Goal: Task Accomplishment & Management: Complete application form

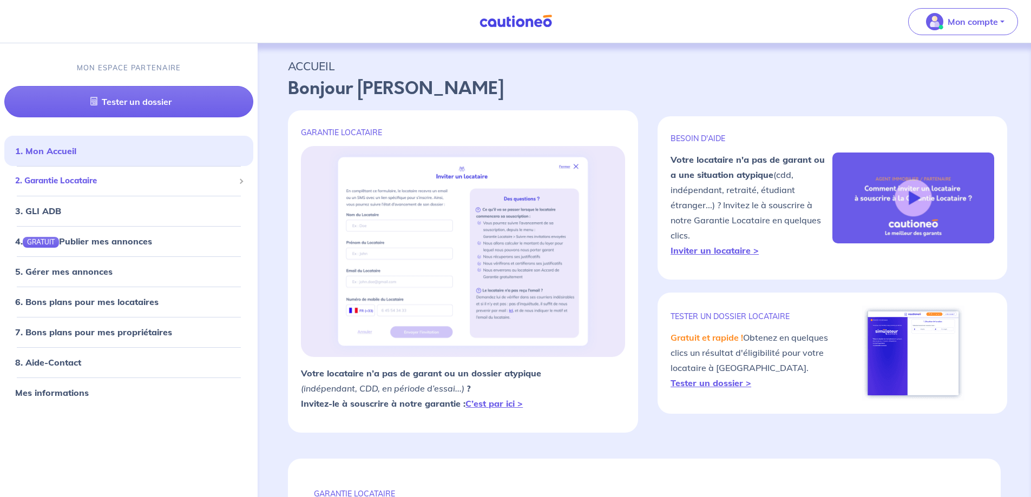
click at [91, 182] on span "2. Garantie Locataire" at bounding box center [124, 181] width 219 height 12
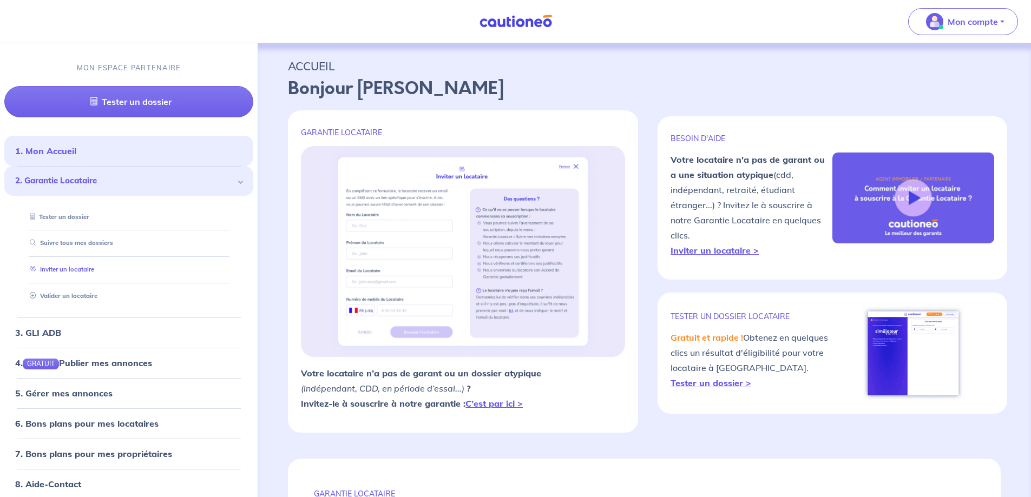
click at [83, 266] on link "Inviter un locataire" at bounding box center [59, 270] width 69 height 8
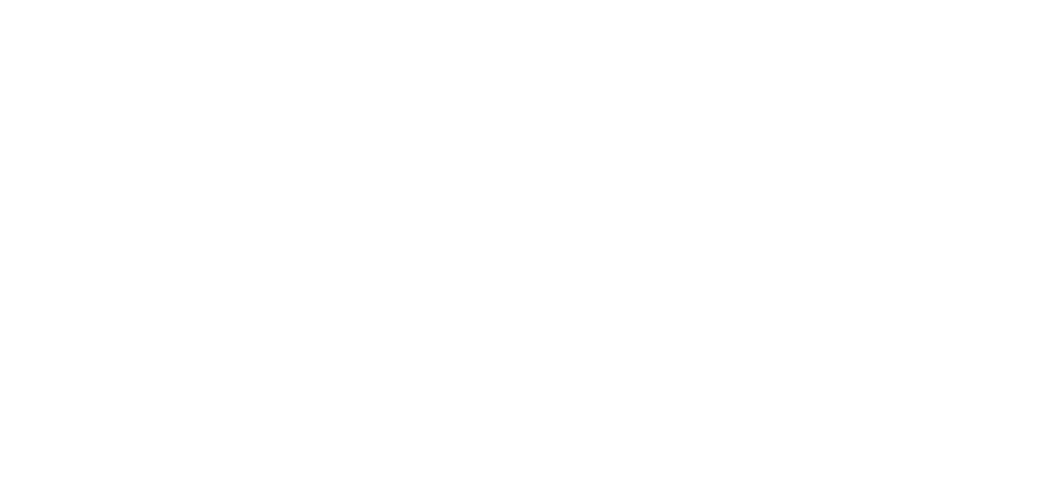
select select "FR"
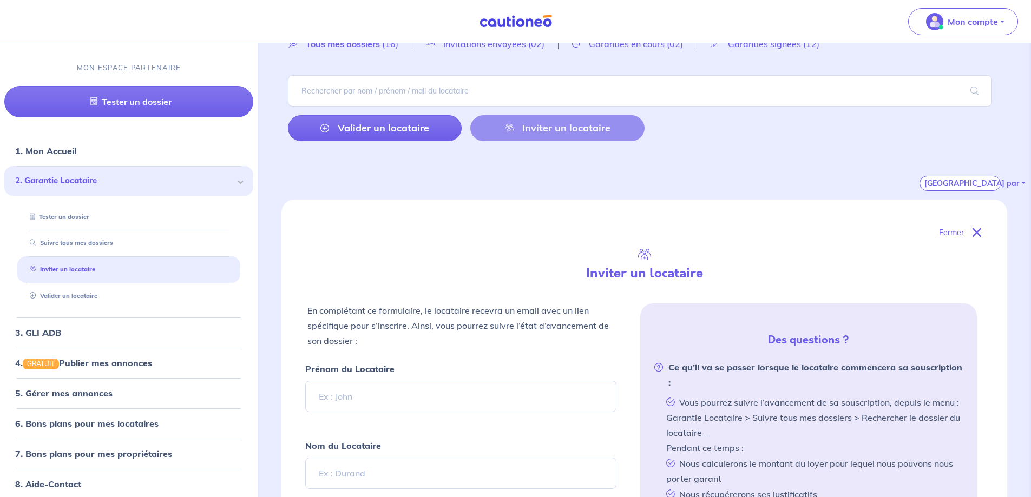
scroll to position [108, 0]
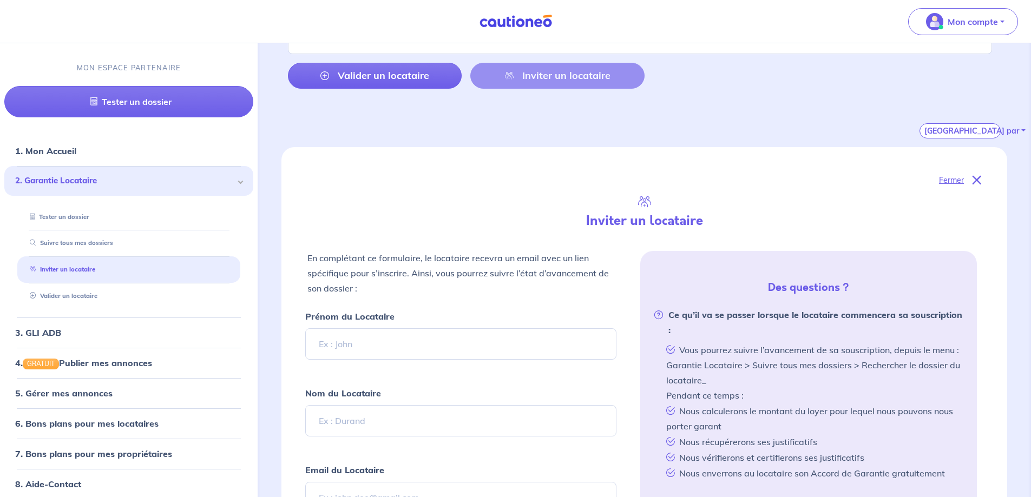
click at [348, 347] on input "Prénom du Locataire" at bounding box center [460, 343] width 311 height 31
click at [349, 347] on input "Prénom du Locataire" at bounding box center [460, 343] width 311 height 31
type input "Yves"
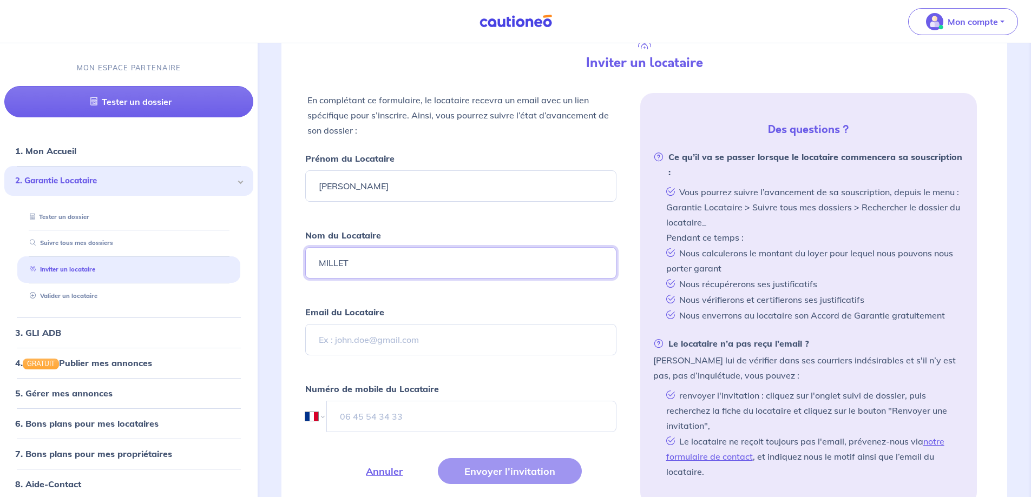
scroll to position [271, 0]
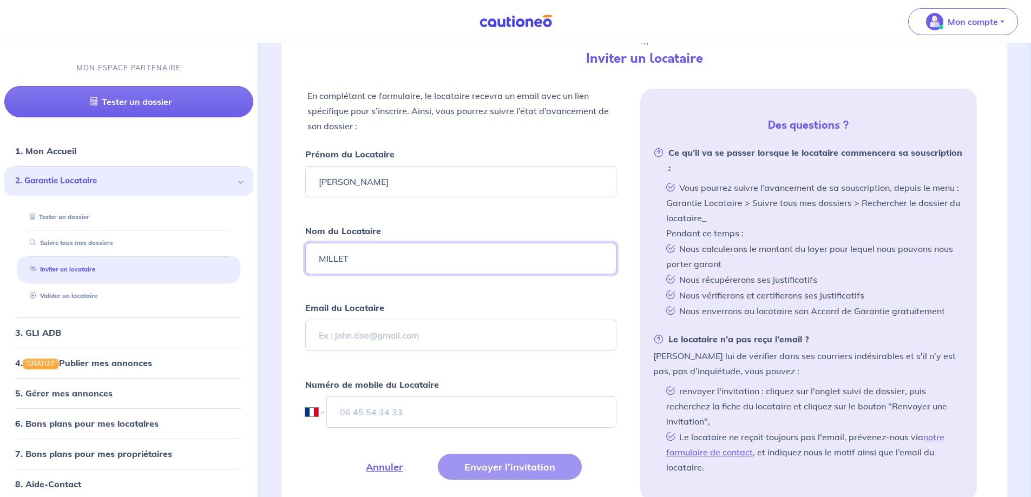
type input "MILLET"
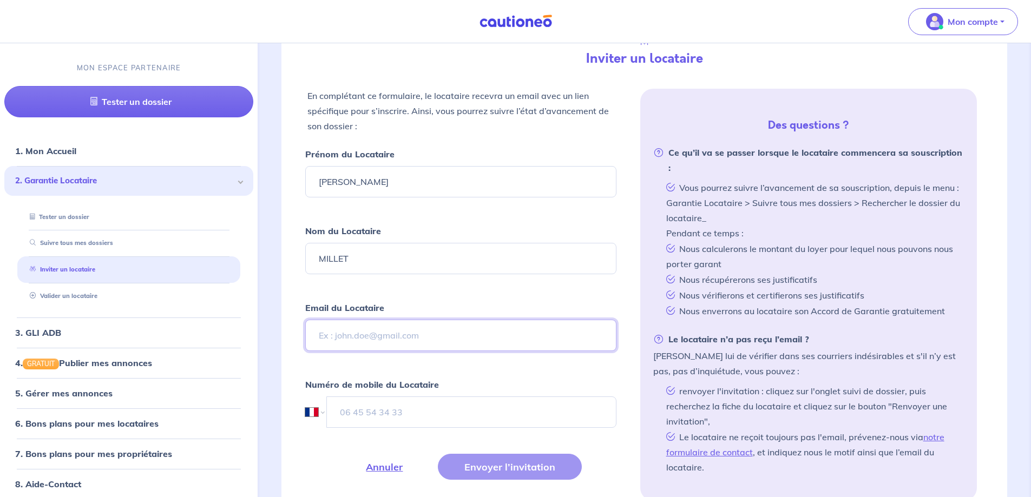
click at [396, 345] on input "Email du Locataire" at bounding box center [460, 335] width 311 height 31
click at [359, 336] on input "Email du Locataire" at bounding box center [460, 335] width 311 height 31
paste input "yvemil@gmail.com"
type input "yvemil@gmail.com"
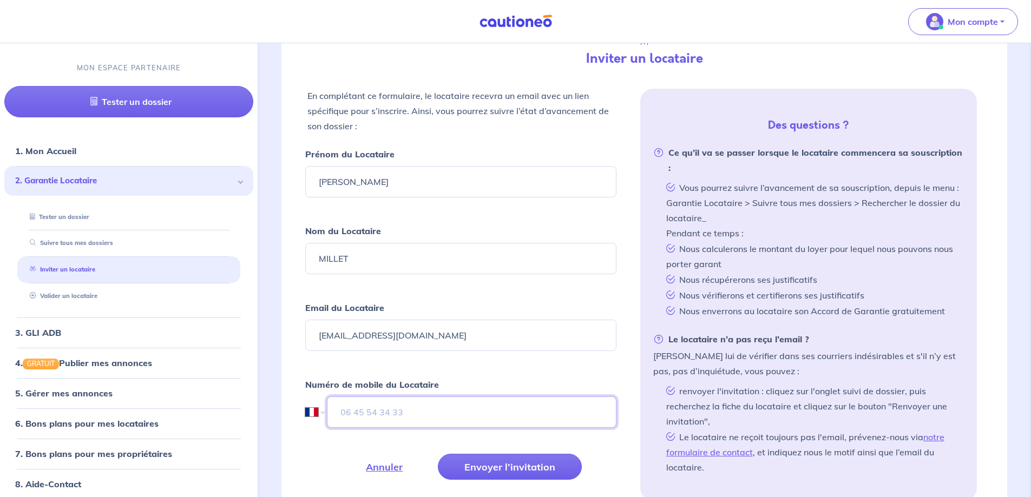
click at [382, 412] on input "tel" at bounding box center [471, 412] width 289 height 31
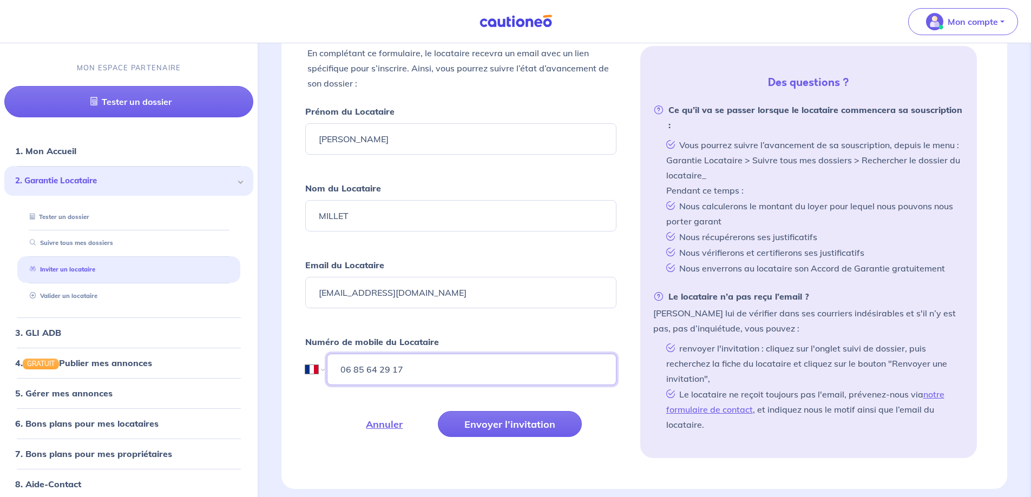
scroll to position [379, 0]
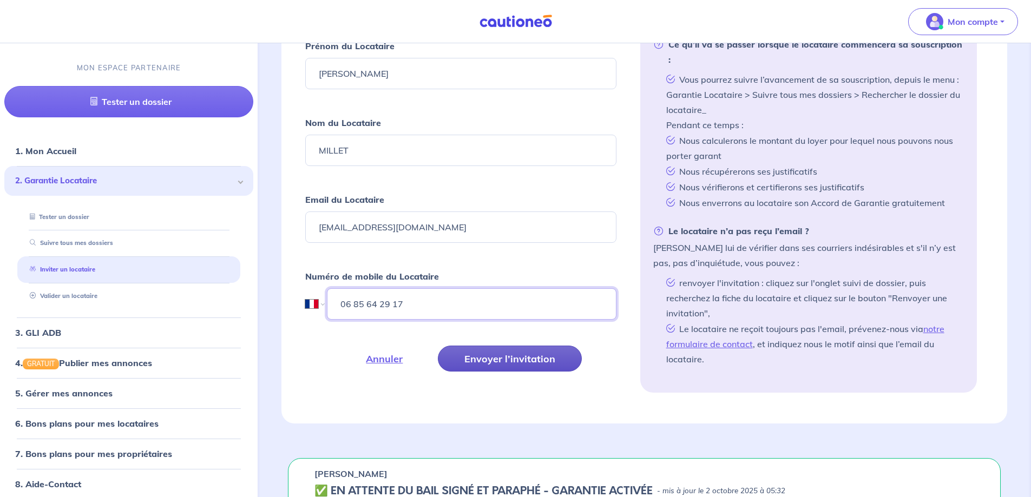
type input "06 85 64 29 17"
click at [495, 355] on button "Envoyer l’invitation" at bounding box center [510, 359] width 144 height 26
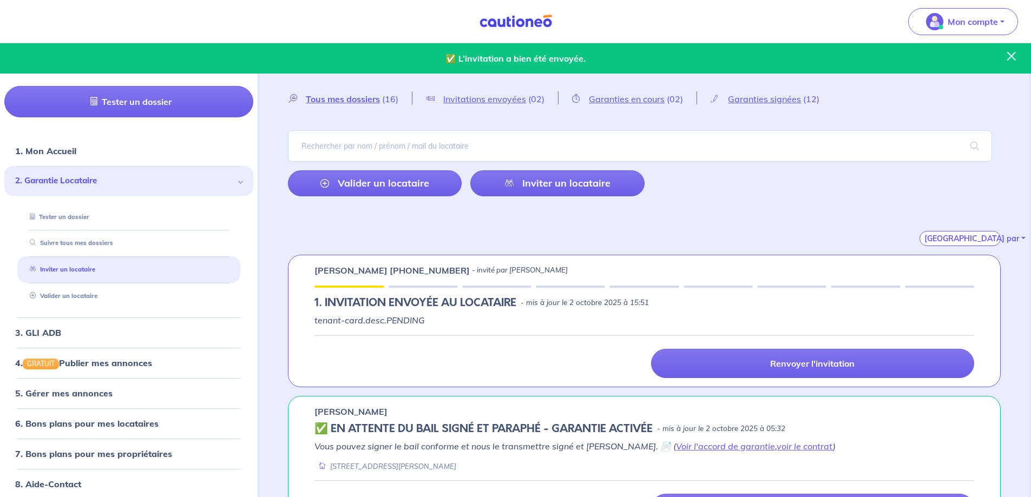
scroll to position [0, 0]
click at [364, 288] on div at bounding box center [348, 287] width 69 height 2
click at [356, 261] on div "Yves MILLET +33685642917 - invité par Alexandre PROST 1.︎ INVITATION ENVOYÉE AU…" at bounding box center [644, 321] width 713 height 133
click at [352, 273] on p "[PERSON_NAME] [PHONE_NUMBER]" at bounding box center [391, 271] width 155 height 13
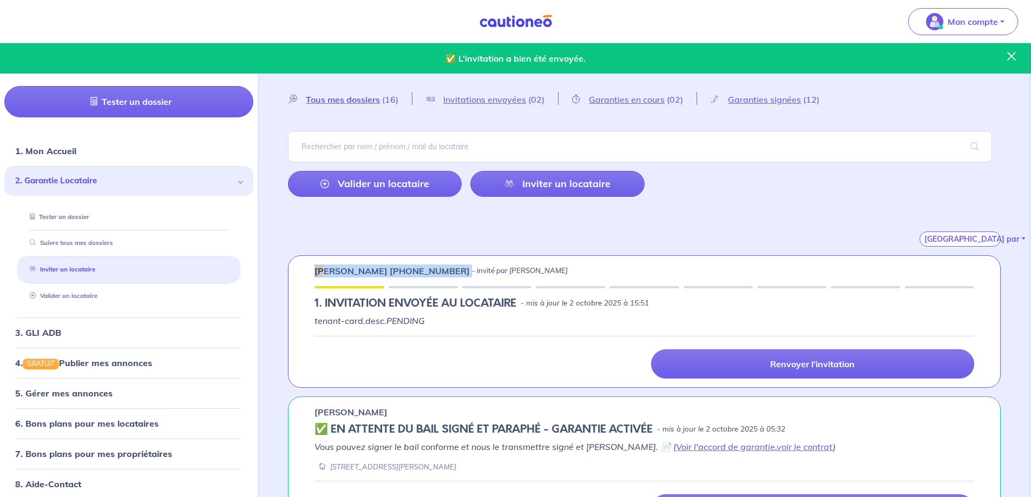
click at [352, 273] on p "[PERSON_NAME] [PHONE_NUMBER]" at bounding box center [391, 271] width 155 height 13
click at [382, 219] on div "[GEOGRAPHIC_DATA] par" at bounding box center [644, 226] width 713 height 41
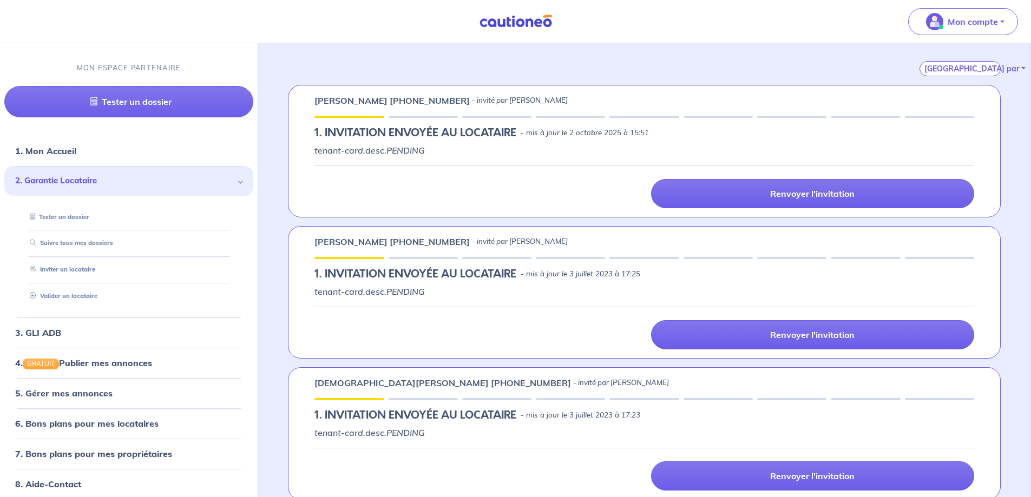
scroll to position [182, 0]
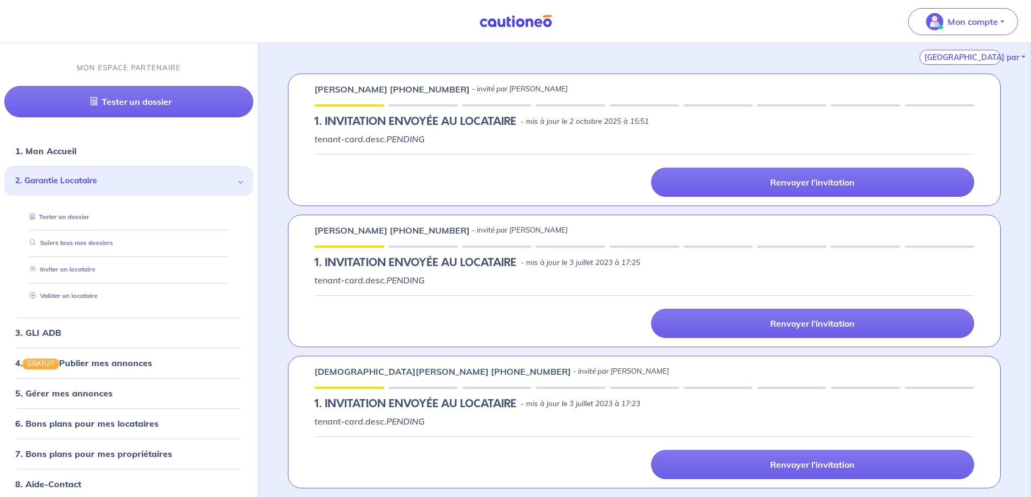
drag, startPoint x: 464, startPoint y: 411, endPoint x: 424, endPoint y: 413, distance: 40.1
click at [424, 413] on div "christian piotelat +33656737180 - invité par Alexandre PROST 1.︎ INVITATION ENV…" at bounding box center [644, 422] width 713 height 133
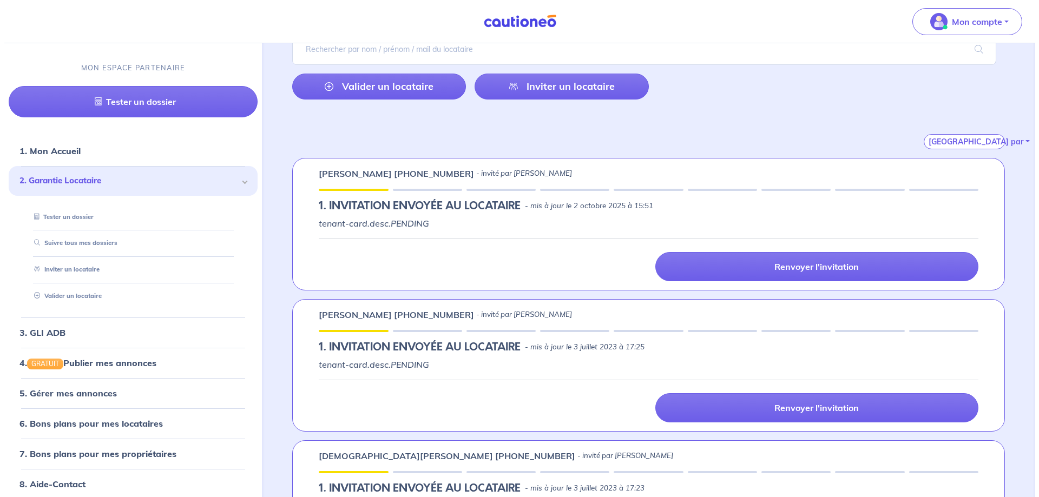
scroll to position [0, 0]
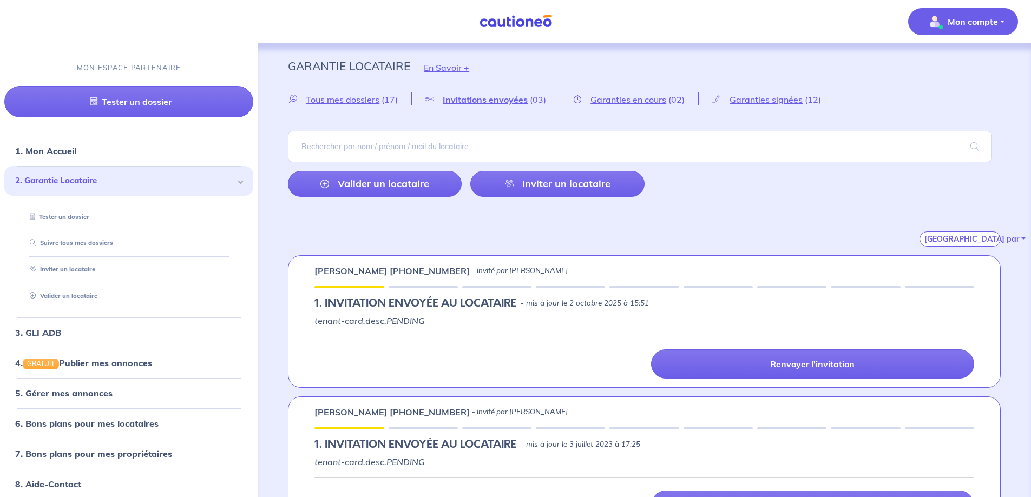
click at [971, 24] on p "Mon compte" at bounding box center [973, 21] width 50 height 13
click at [930, 95] on link "Me déconnecter" at bounding box center [952, 92] width 87 height 17
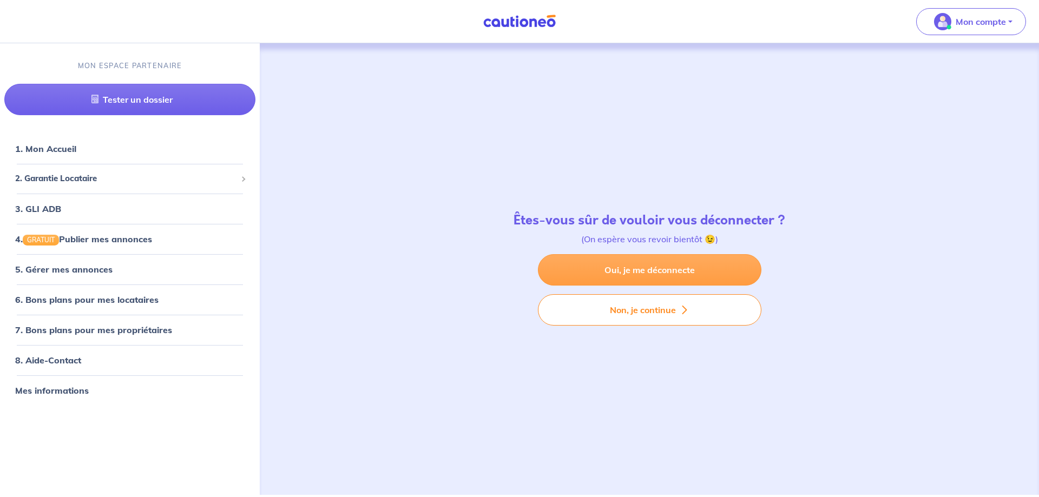
click at [632, 272] on link "Oui, je me déconnecte" at bounding box center [650, 269] width 224 height 31
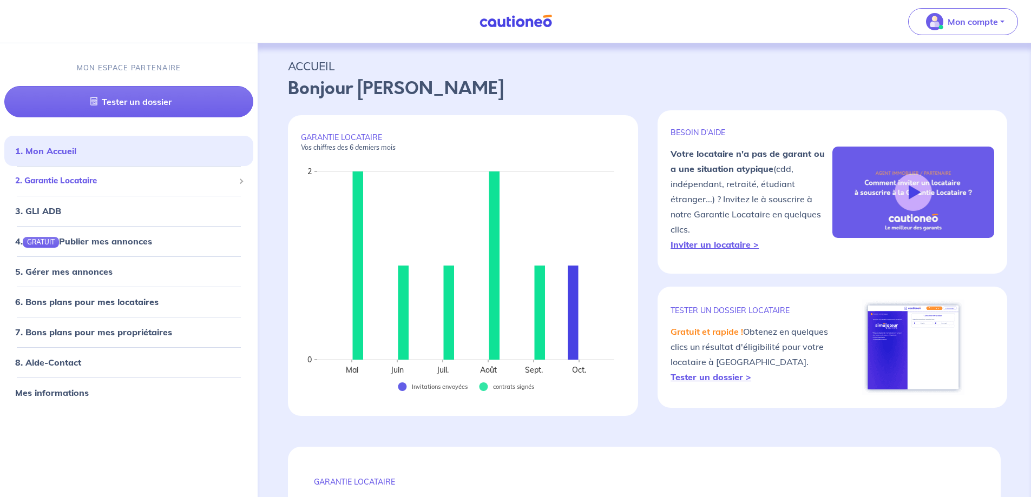
click at [58, 181] on span "2. Garantie Locataire" at bounding box center [124, 181] width 219 height 12
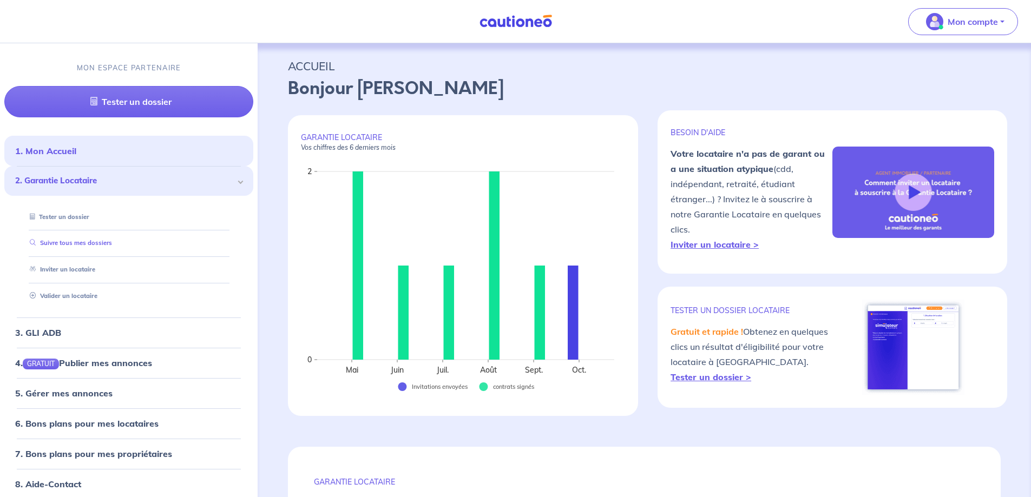
click at [80, 247] on link "Suivre tous mes dossiers" at bounding box center [68, 243] width 87 height 8
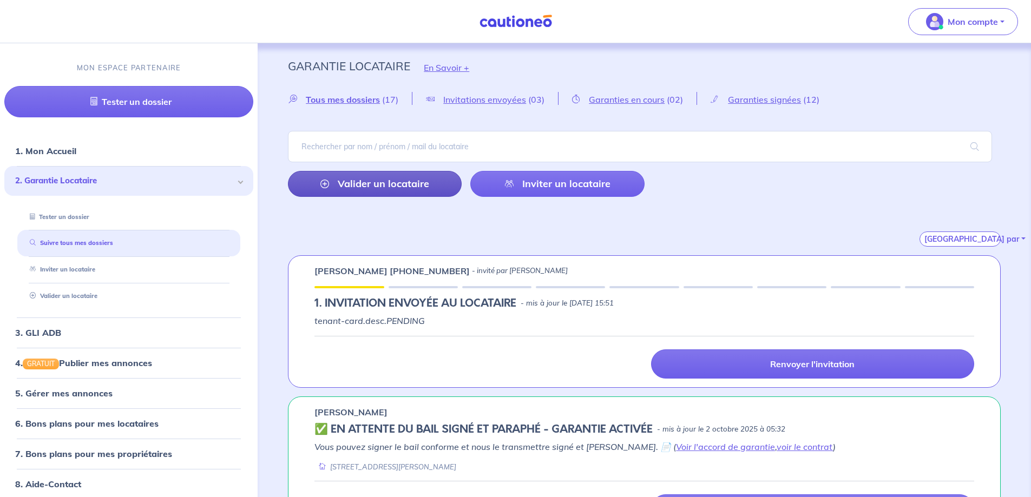
click at [396, 183] on link "Valider un locataire" at bounding box center [375, 184] width 174 height 26
